Goal: Task Accomplishment & Management: Manage account settings

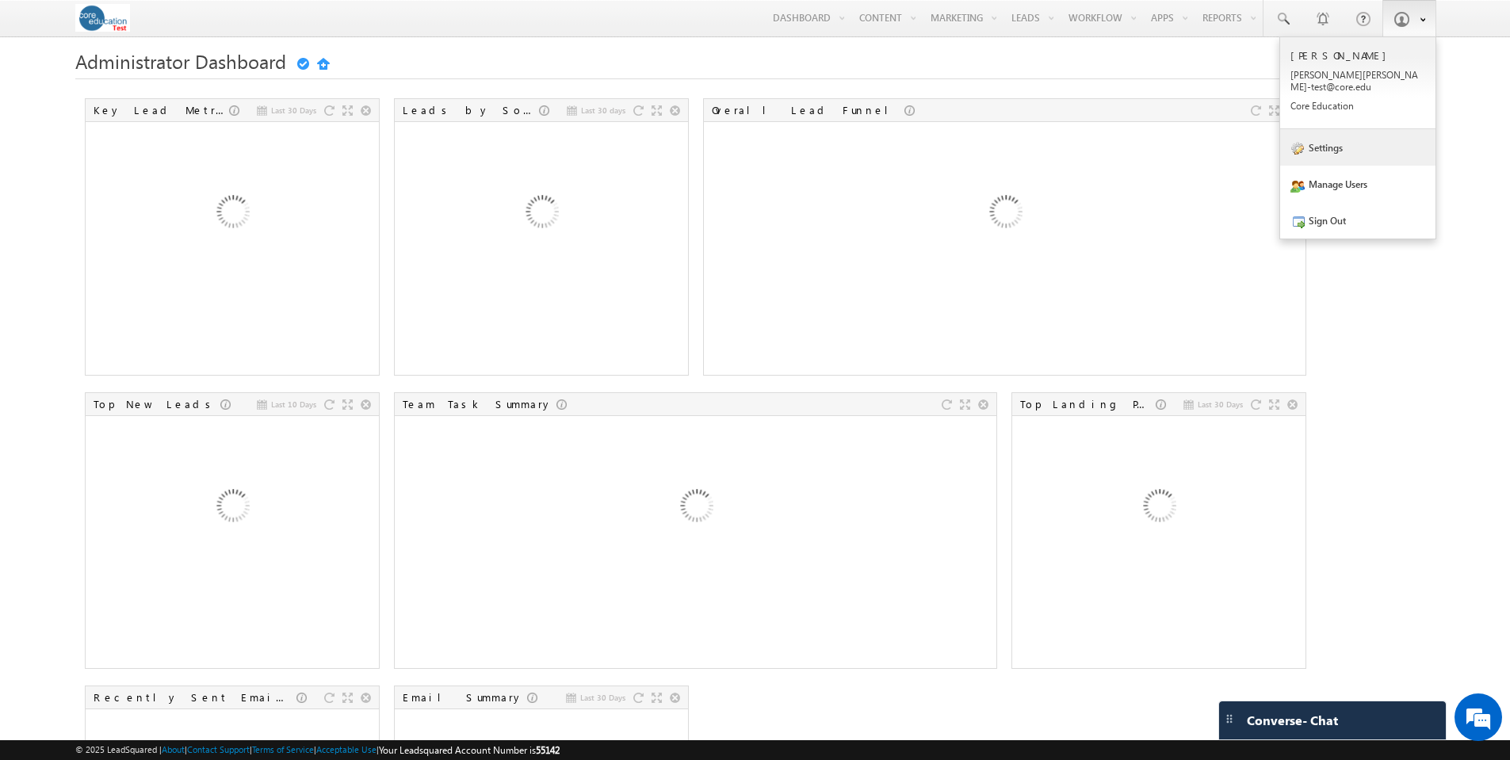
click at [1325, 138] on link "Settings" at bounding box center [1357, 147] width 155 height 36
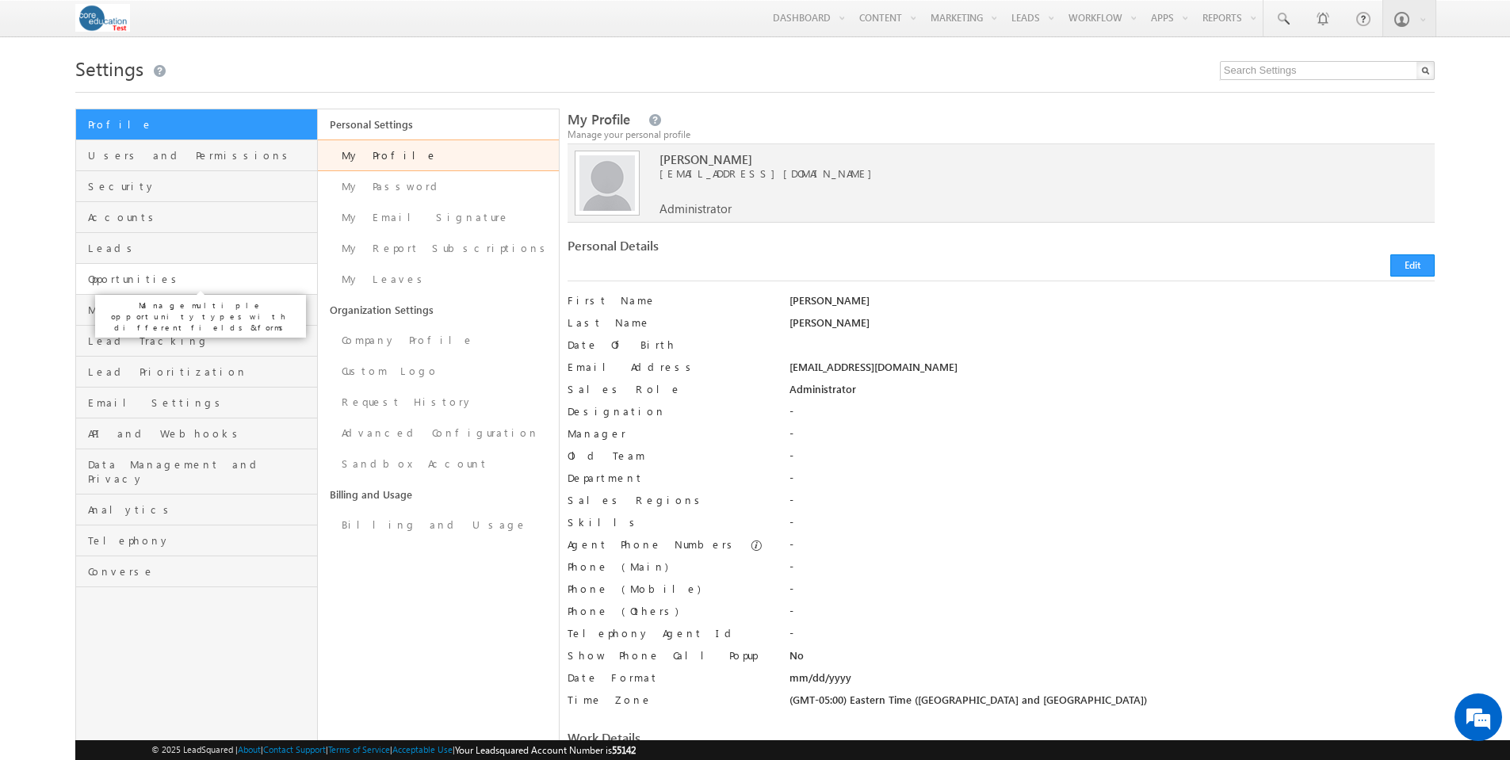
click at [133, 285] on span "Opportunities" at bounding box center [200, 279] width 224 height 14
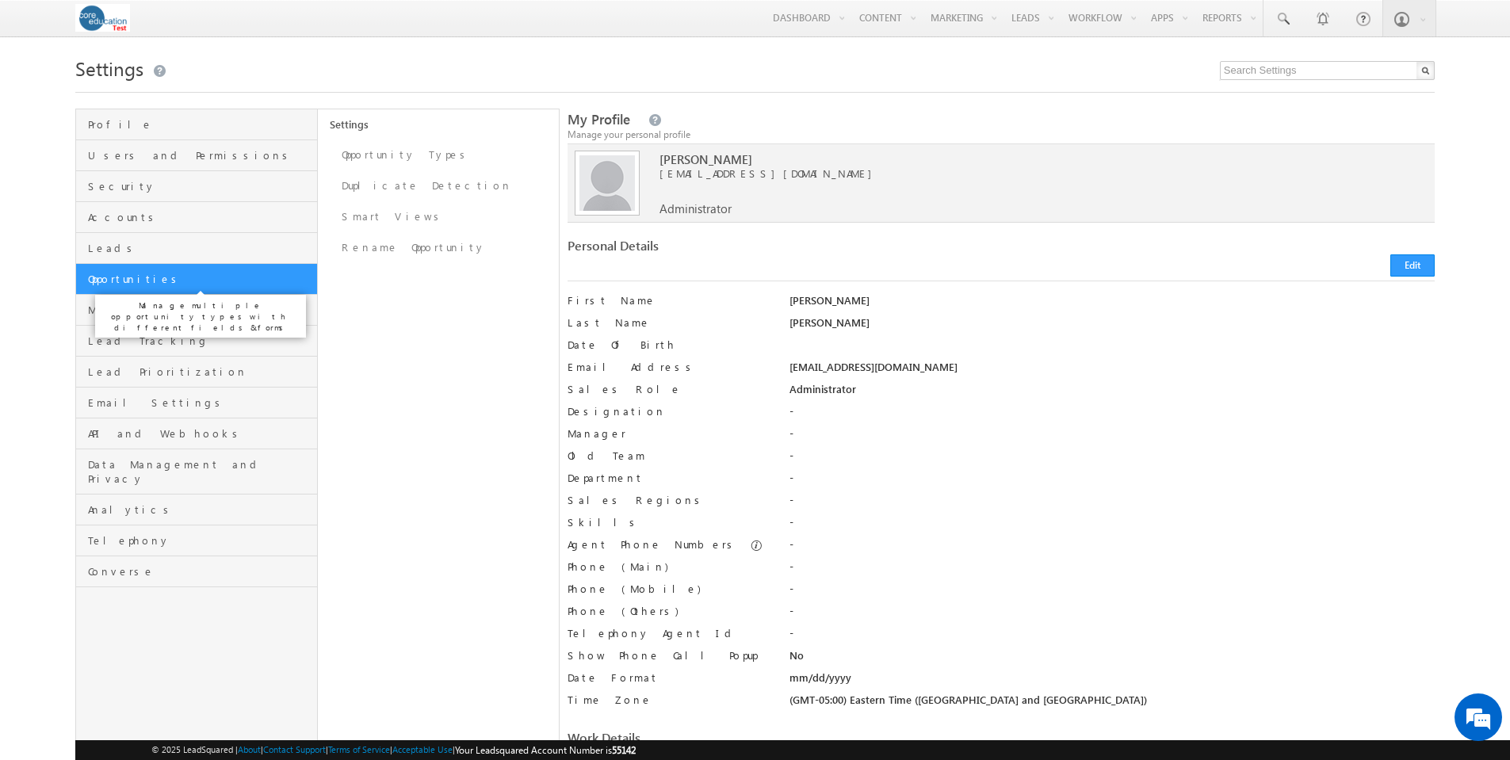
click at [132, 281] on span "Opportunities" at bounding box center [200, 279] width 224 height 14
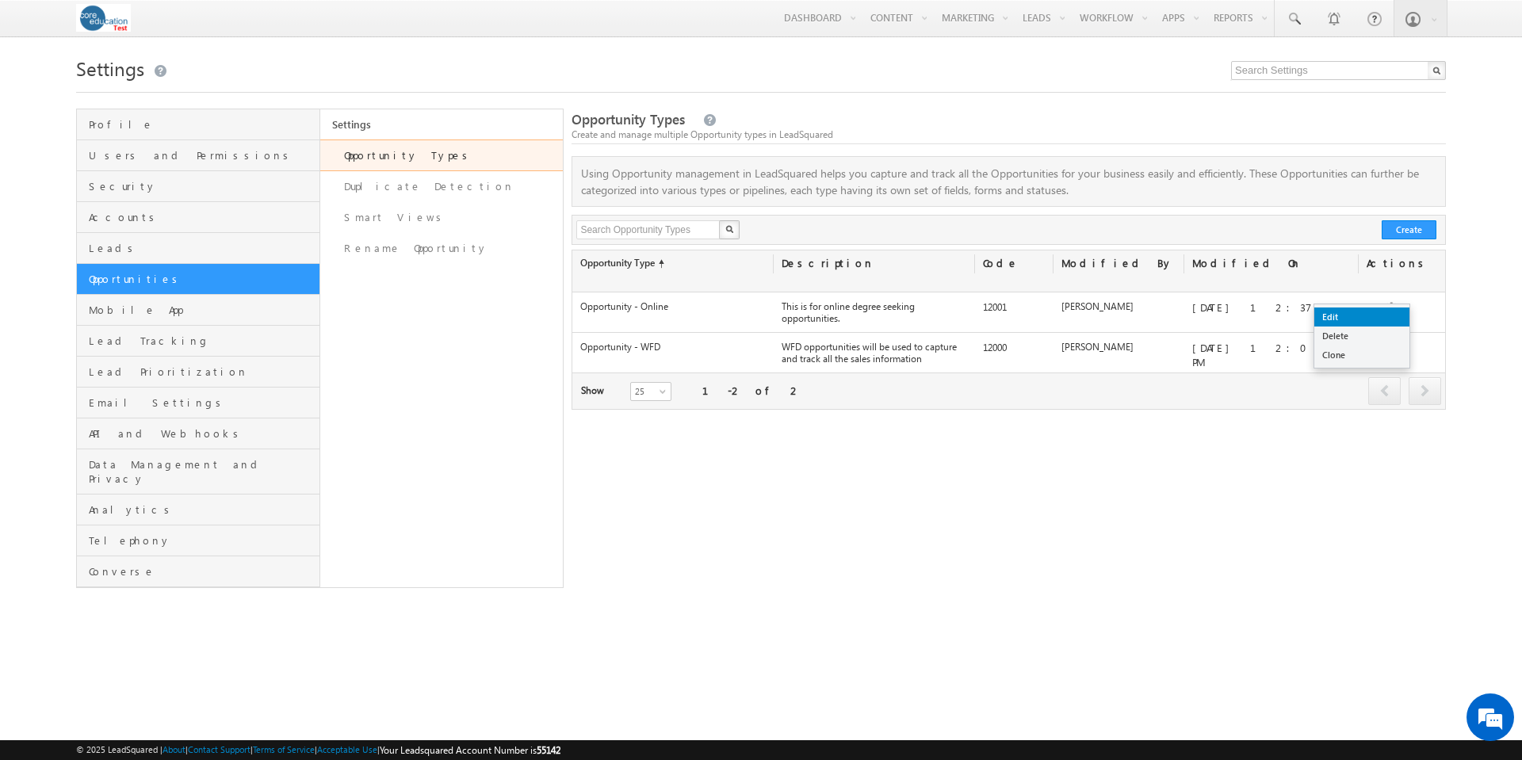
click at [1342, 312] on link "Edit" at bounding box center [1361, 317] width 95 height 19
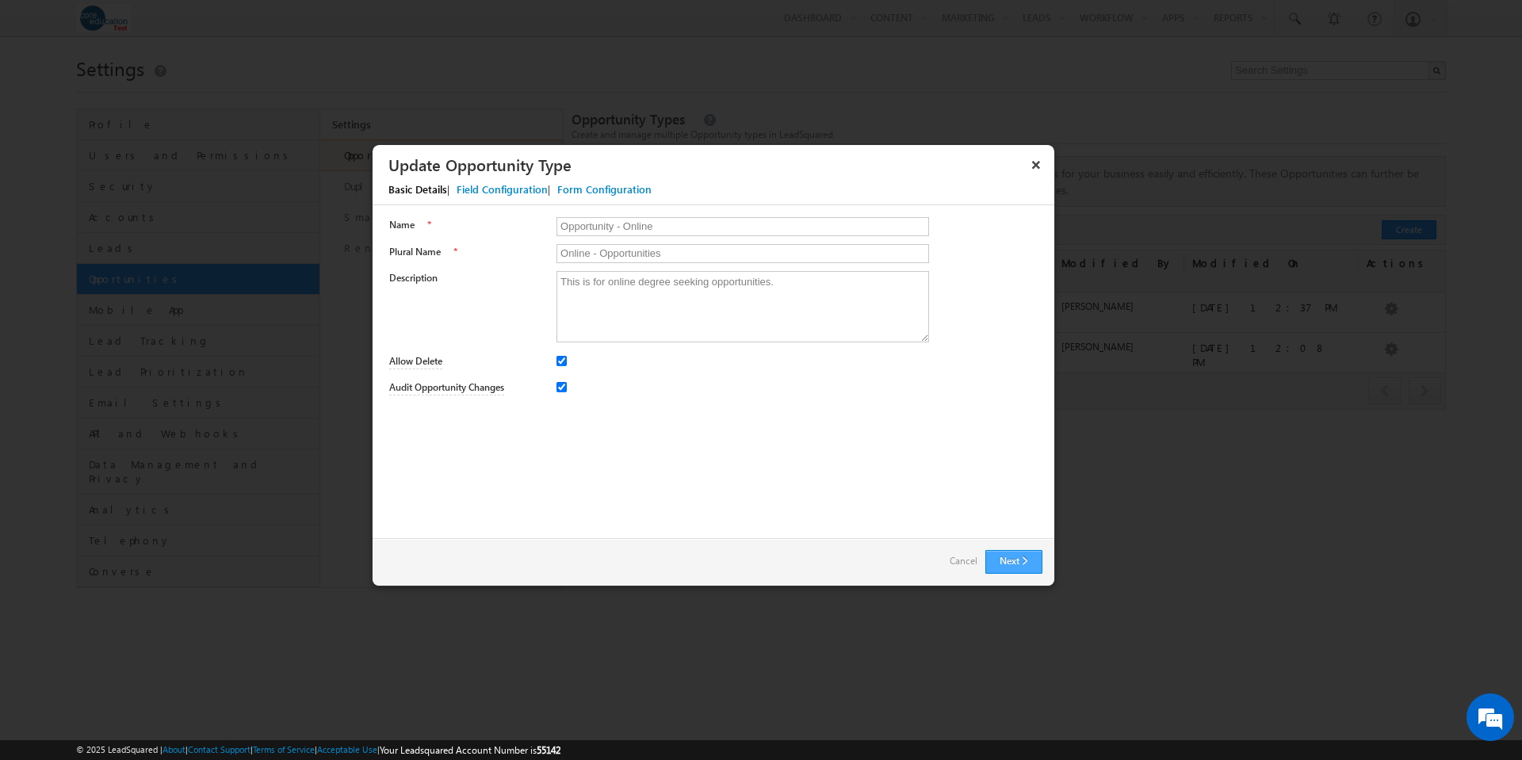
click at [1010, 560] on button "Next" at bounding box center [1013, 562] width 57 height 24
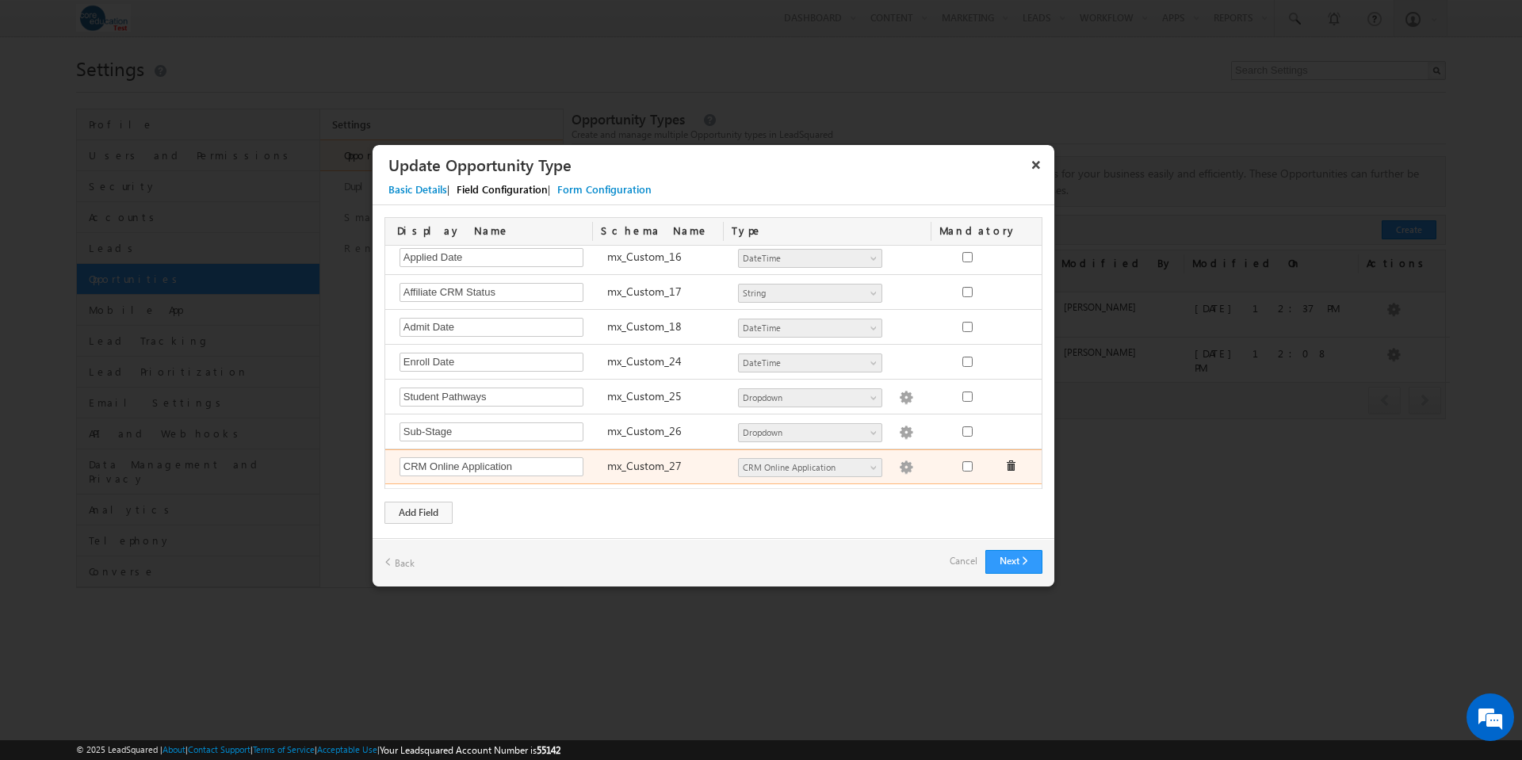
click at [899, 464] on img at bounding box center [906, 468] width 14 height 14
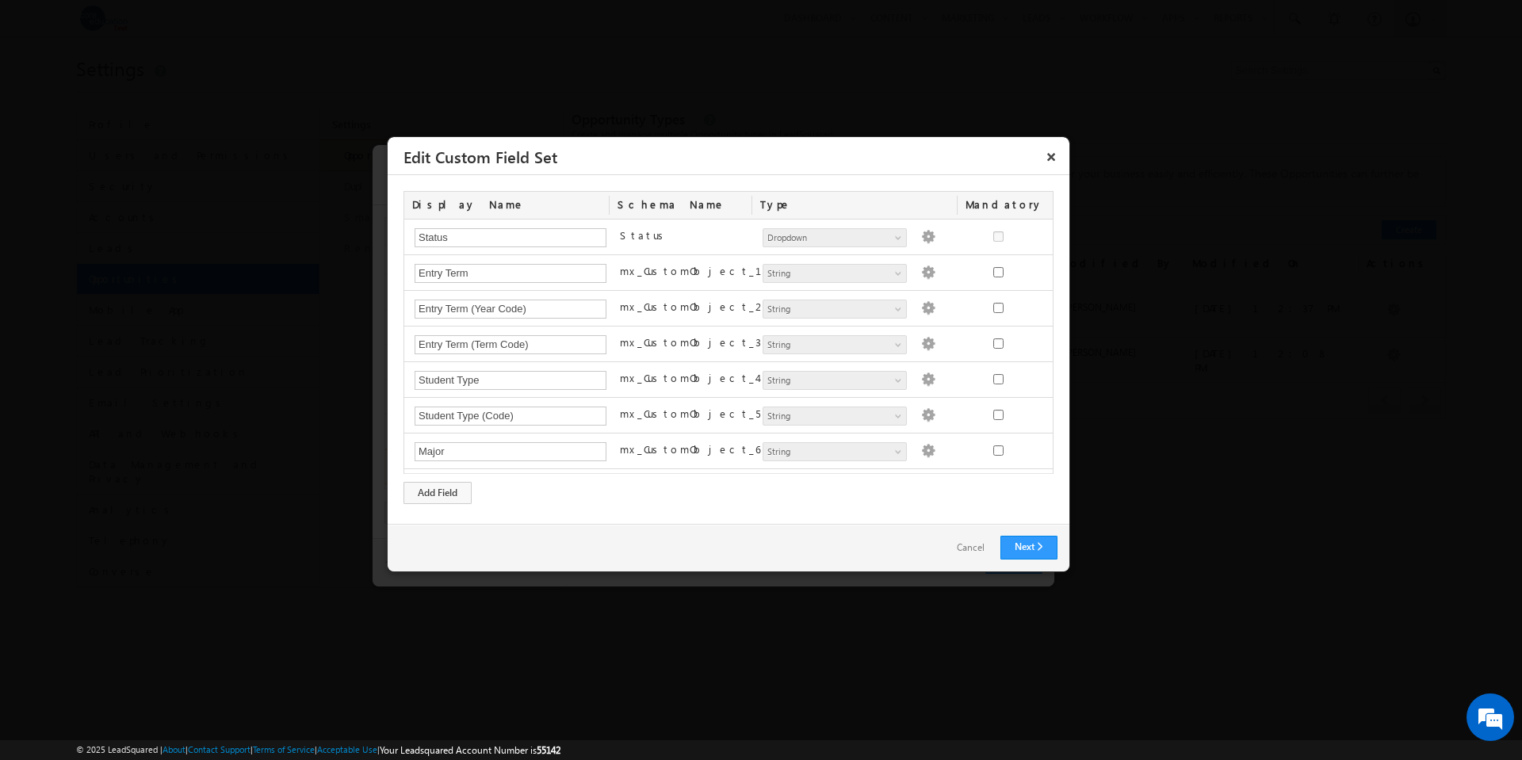
scroll to position [780, 0]
click at [437, 504] on div "Display Name Schema Name Type Mandatory Status Status Number String DateTime Da…" at bounding box center [729, 349] width 682 height 349
click at [449, 491] on div "Add Field" at bounding box center [438, 493] width 68 height 22
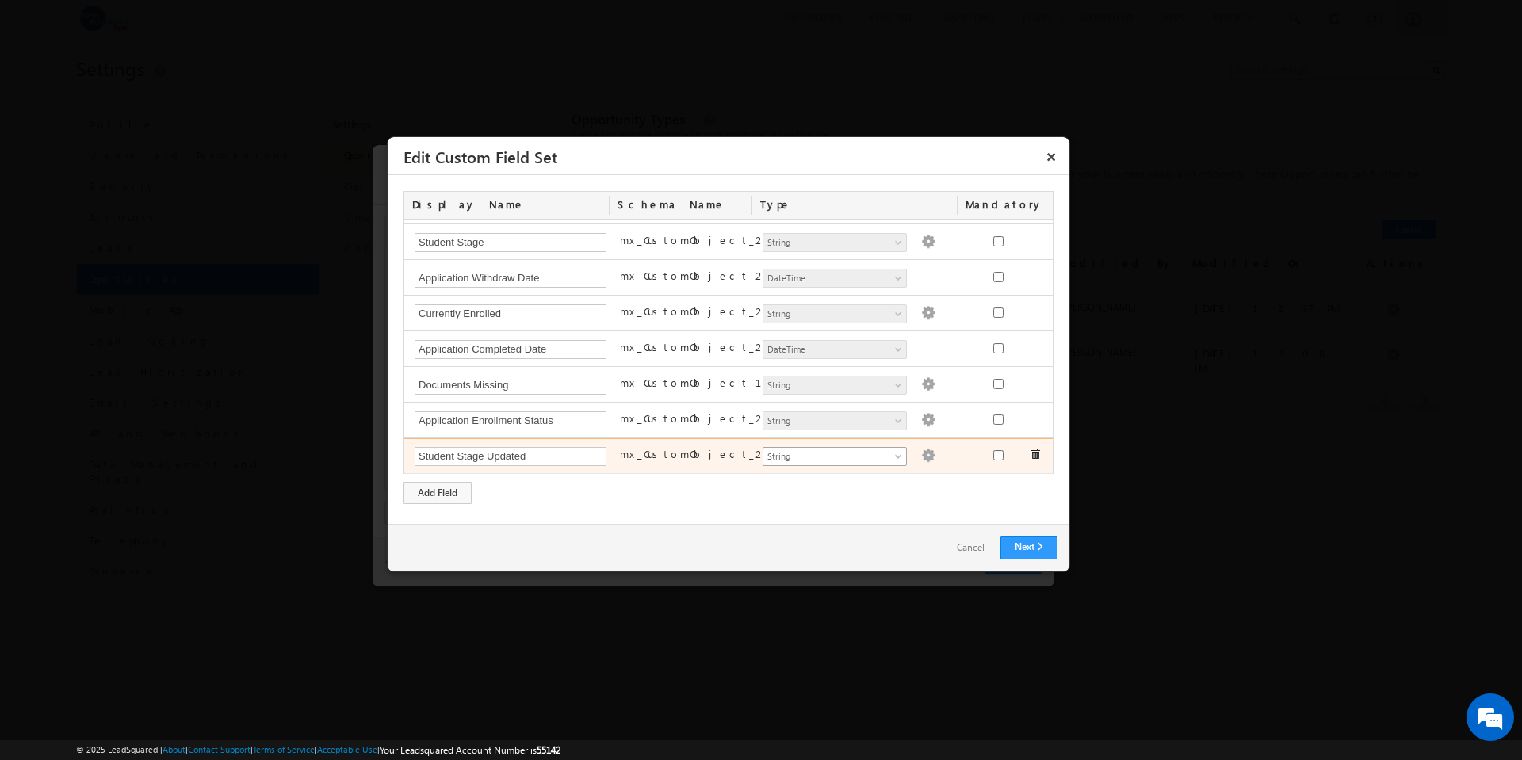
type input "Student Stage Updated"
click at [893, 458] on span at bounding box center [899, 459] width 13 height 13
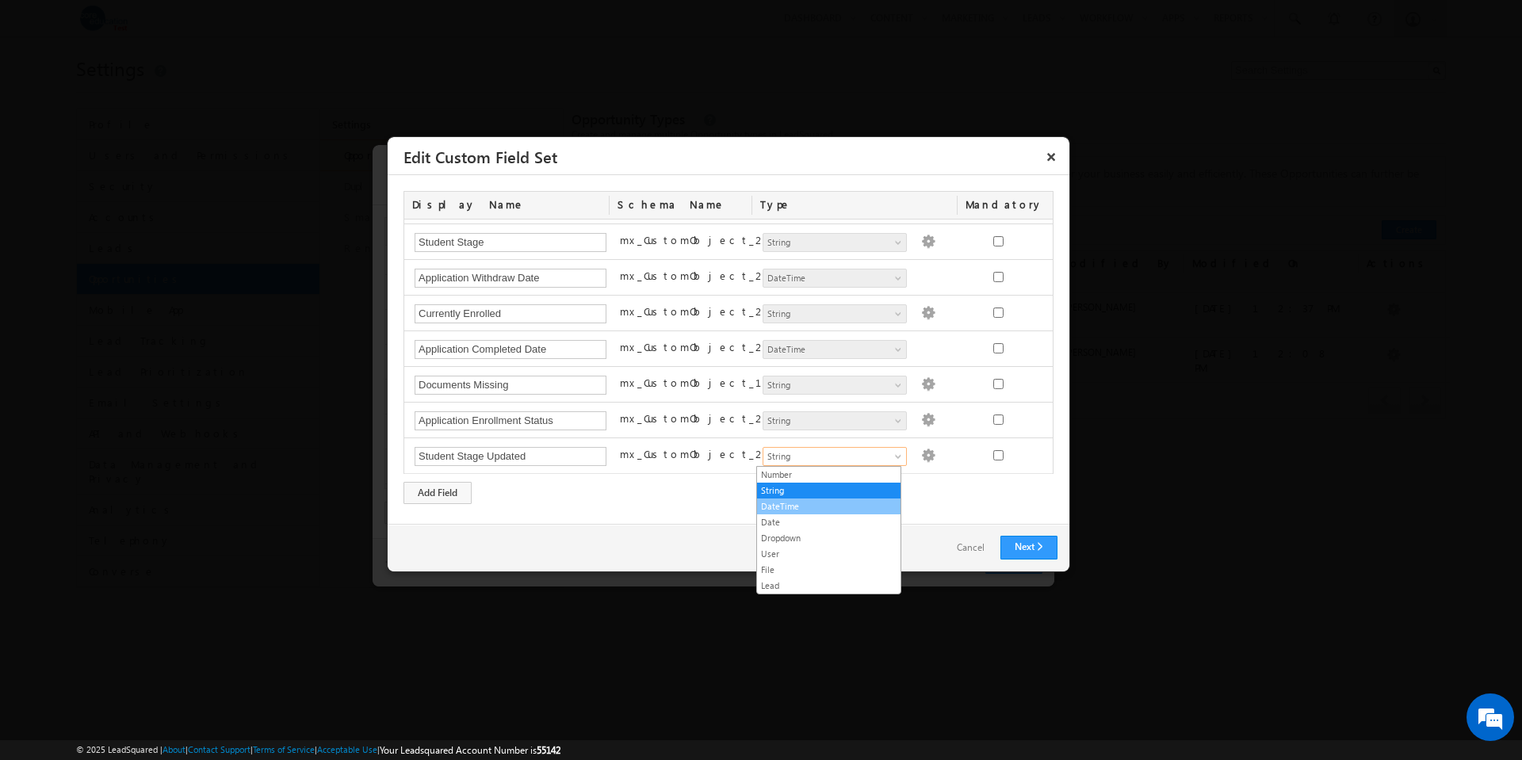
click at [817, 502] on link "DateTime" at bounding box center [828, 506] width 143 height 14
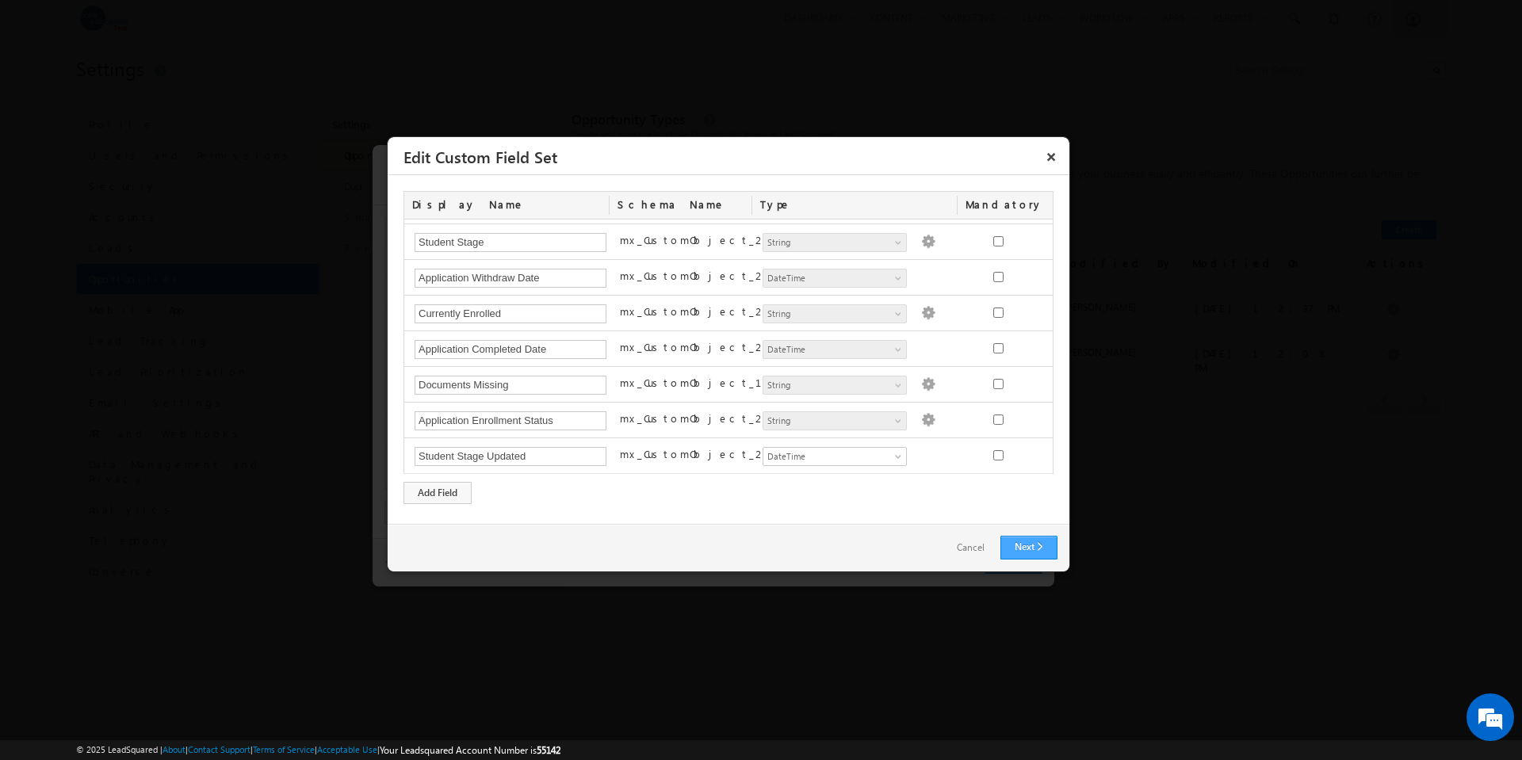
click at [1023, 553] on link "Next" at bounding box center [1028, 548] width 57 height 24
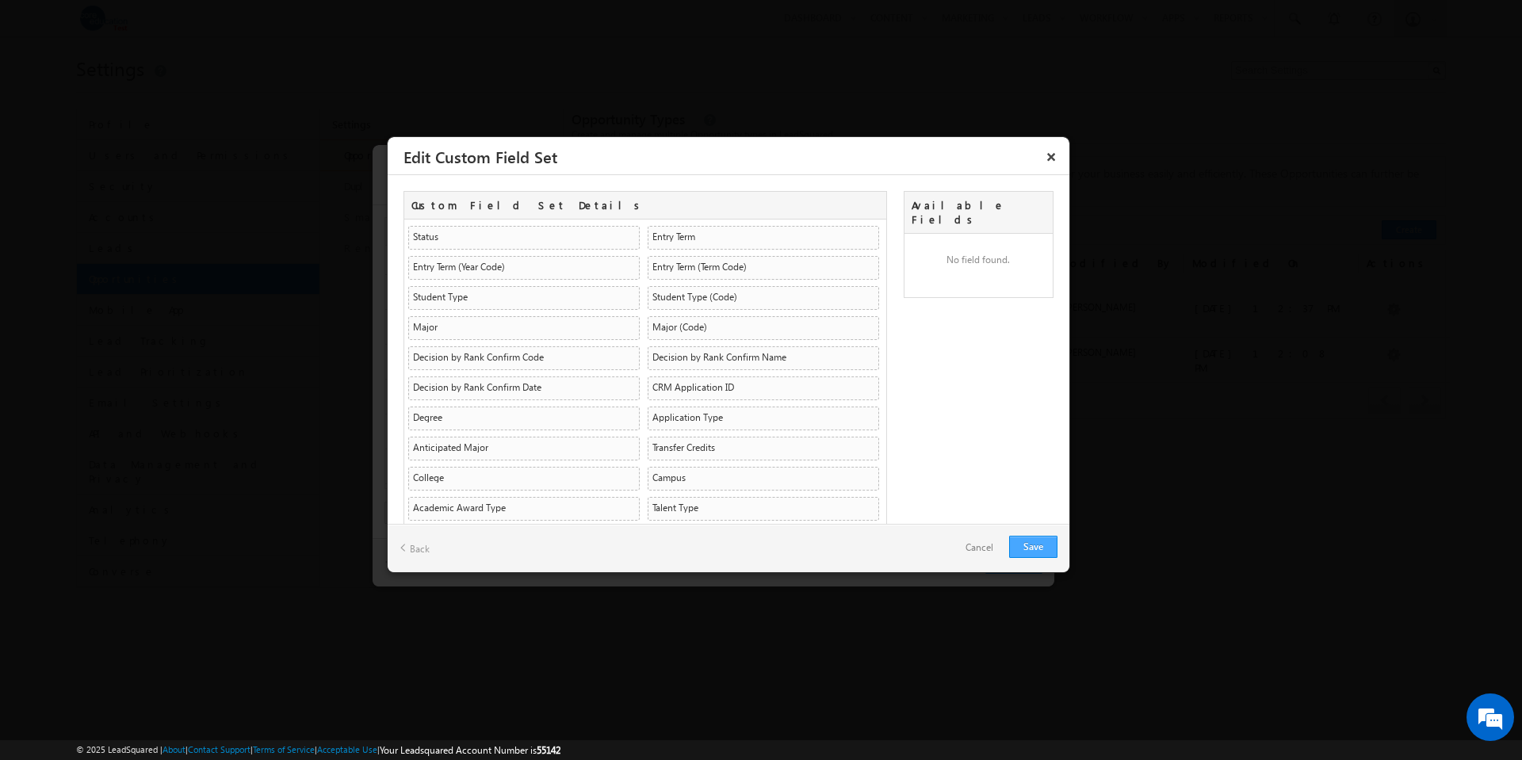
click at [1031, 543] on link "Save" at bounding box center [1033, 547] width 48 height 22
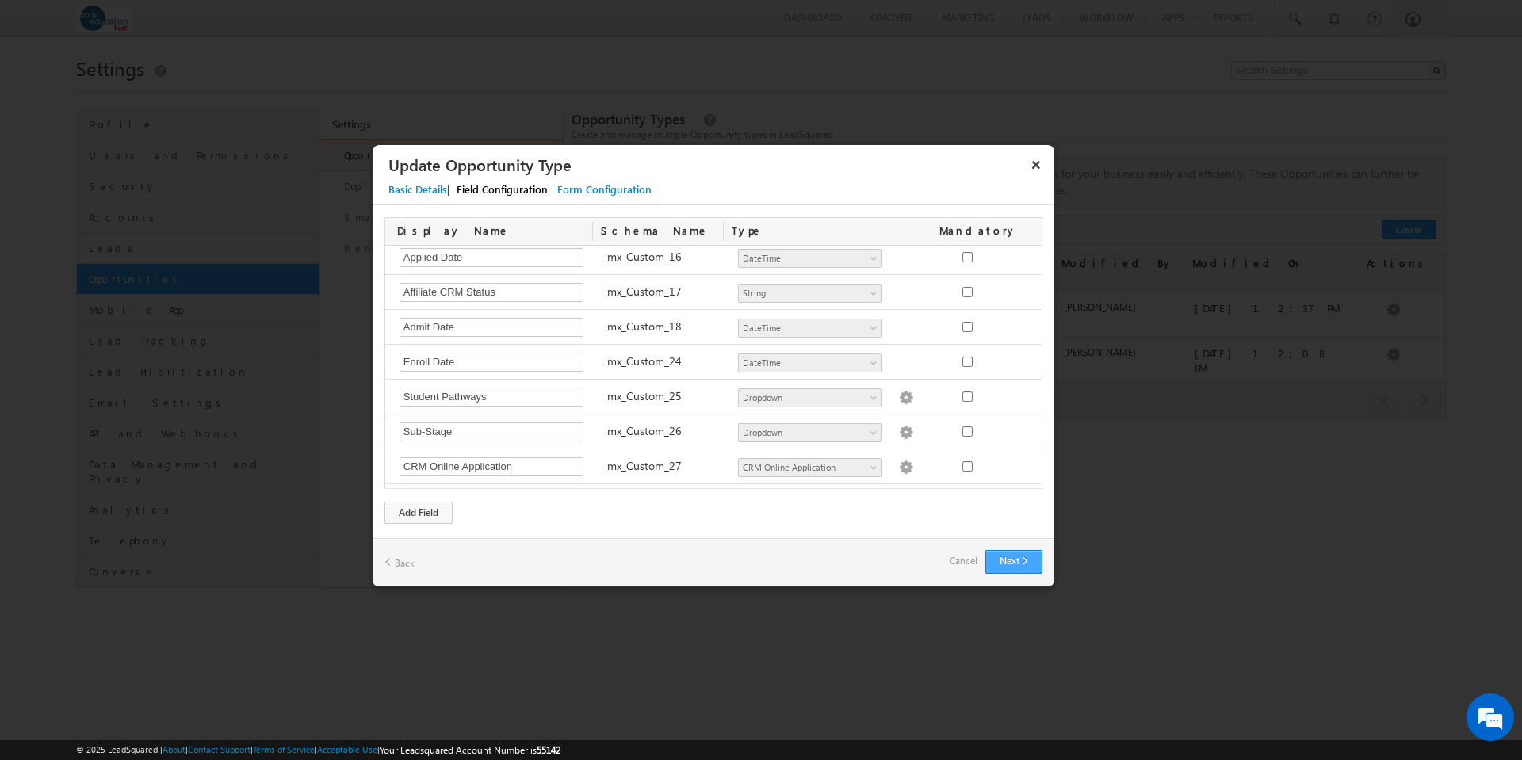
click at [1015, 561] on button "Next" at bounding box center [1013, 562] width 57 height 24
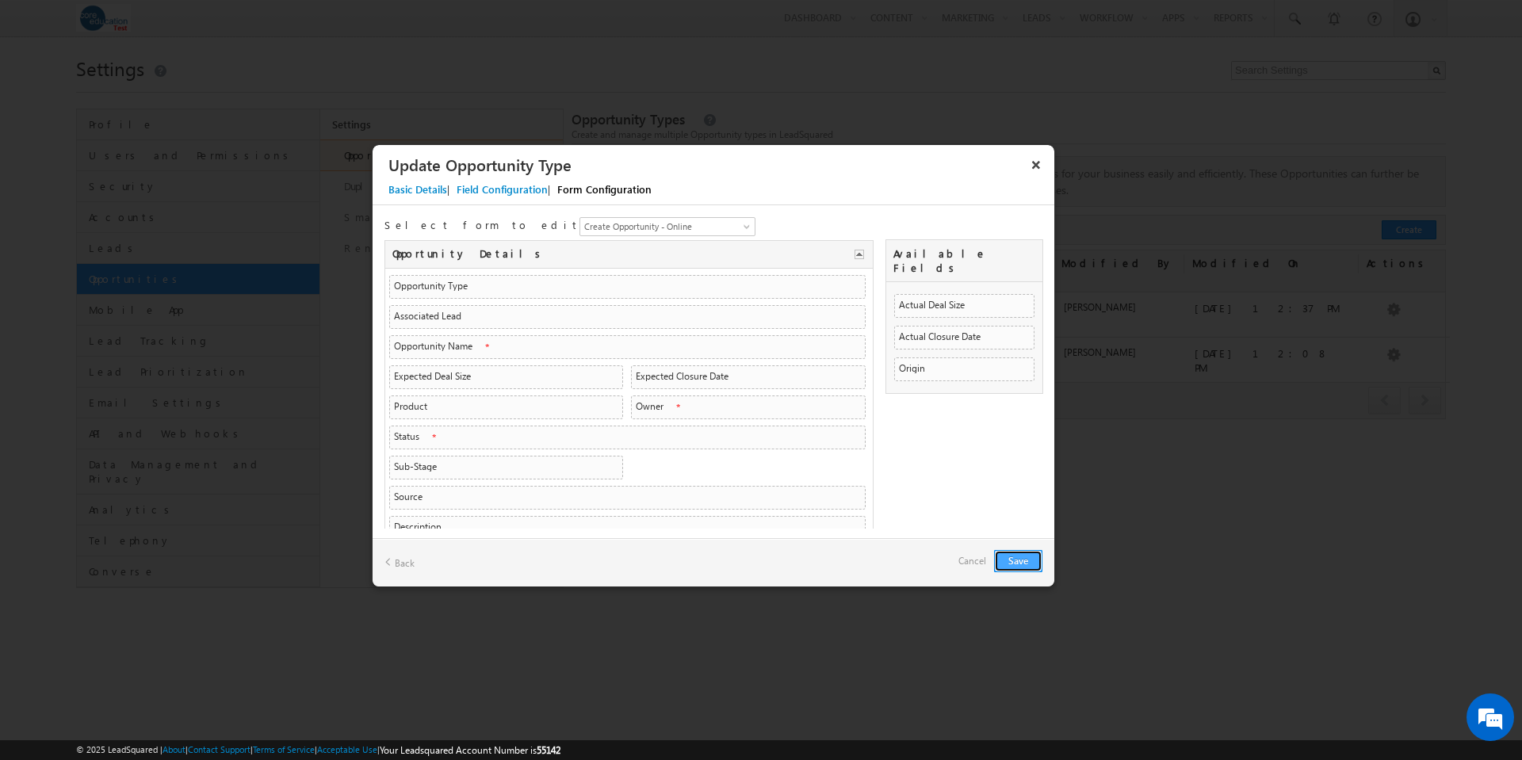
click at [1016, 562] on button "Save" at bounding box center [1018, 561] width 48 height 22
